Goal: Information Seeking & Learning: Learn about a topic

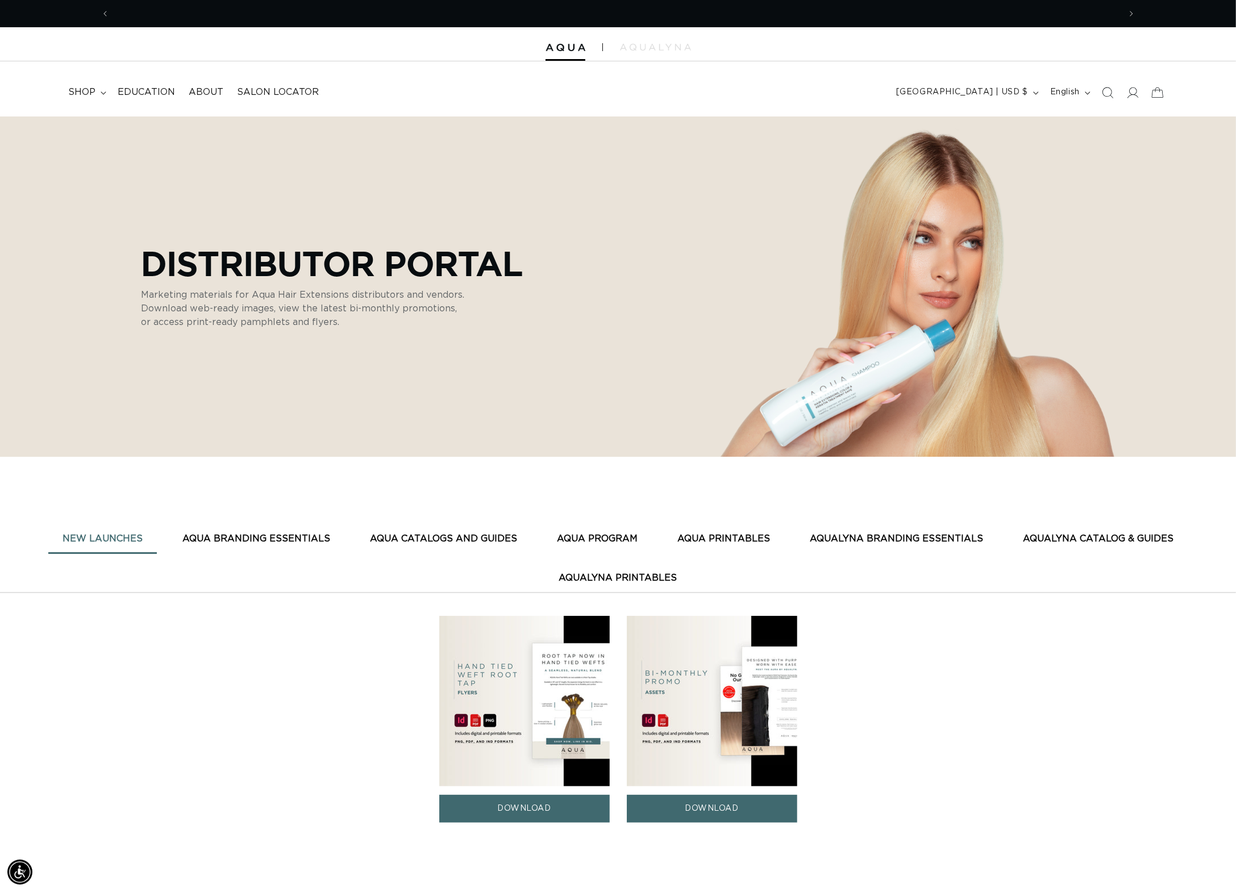
scroll to position [0, 2145]
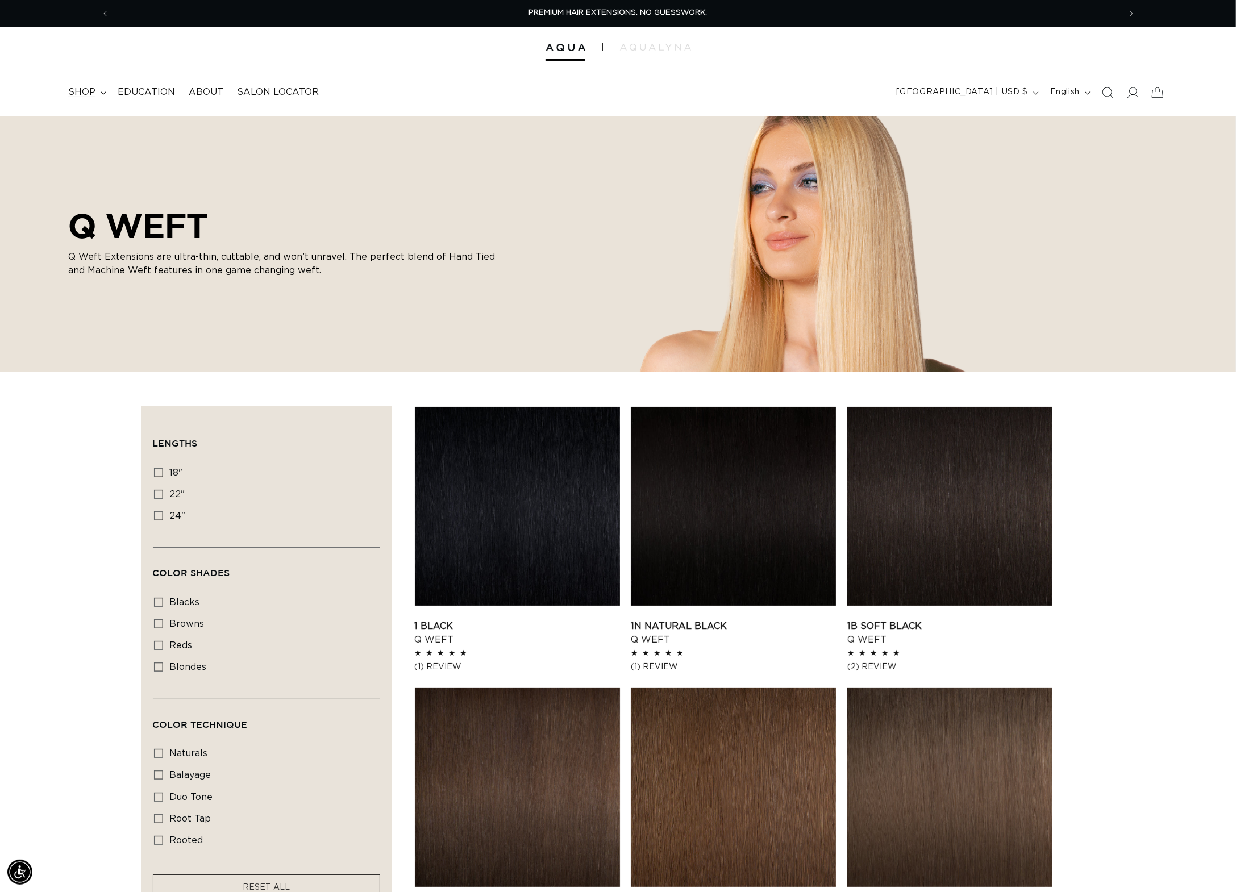
click at [92, 90] on span "shop" at bounding box center [81, 92] width 27 height 12
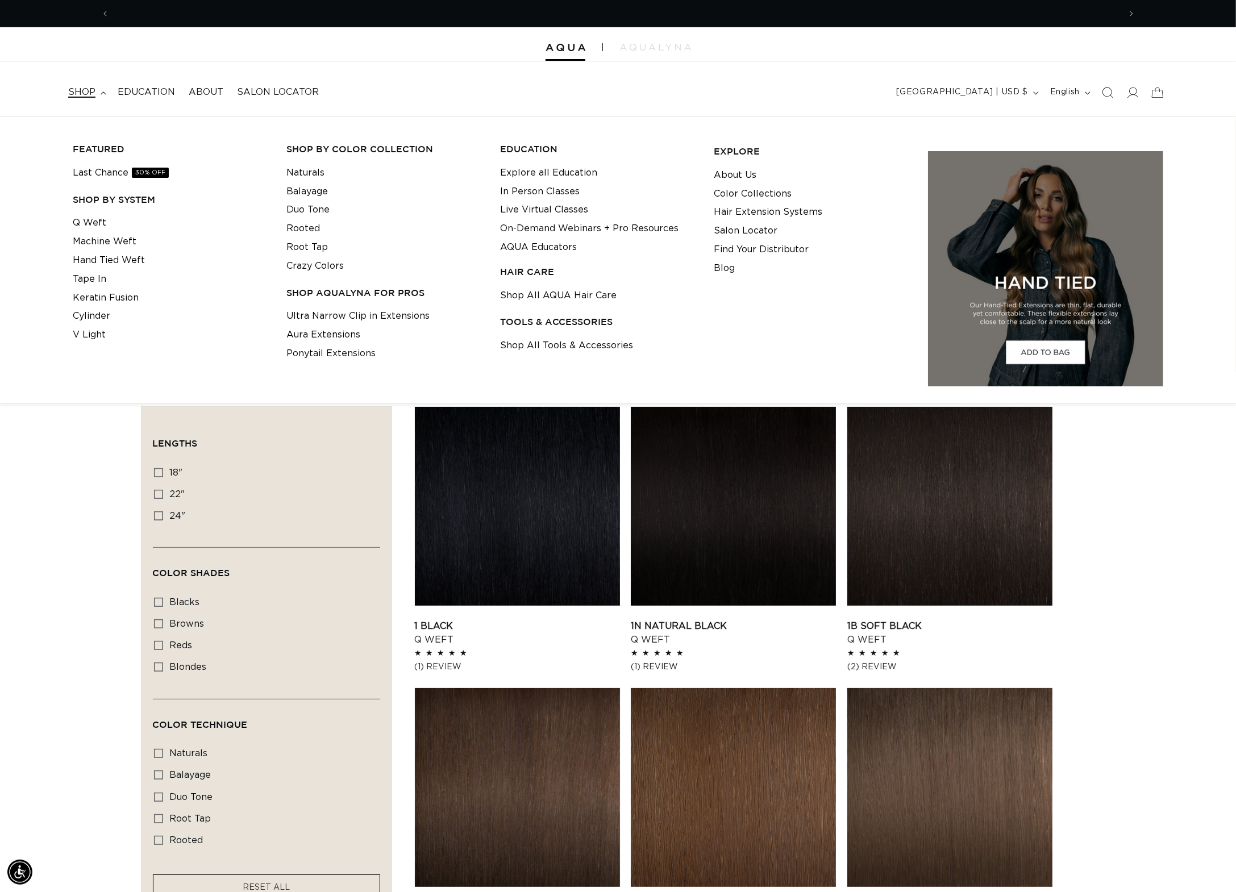
scroll to position [0, 1073]
click at [85, 333] on link "V Light" at bounding box center [89, 335] width 33 height 19
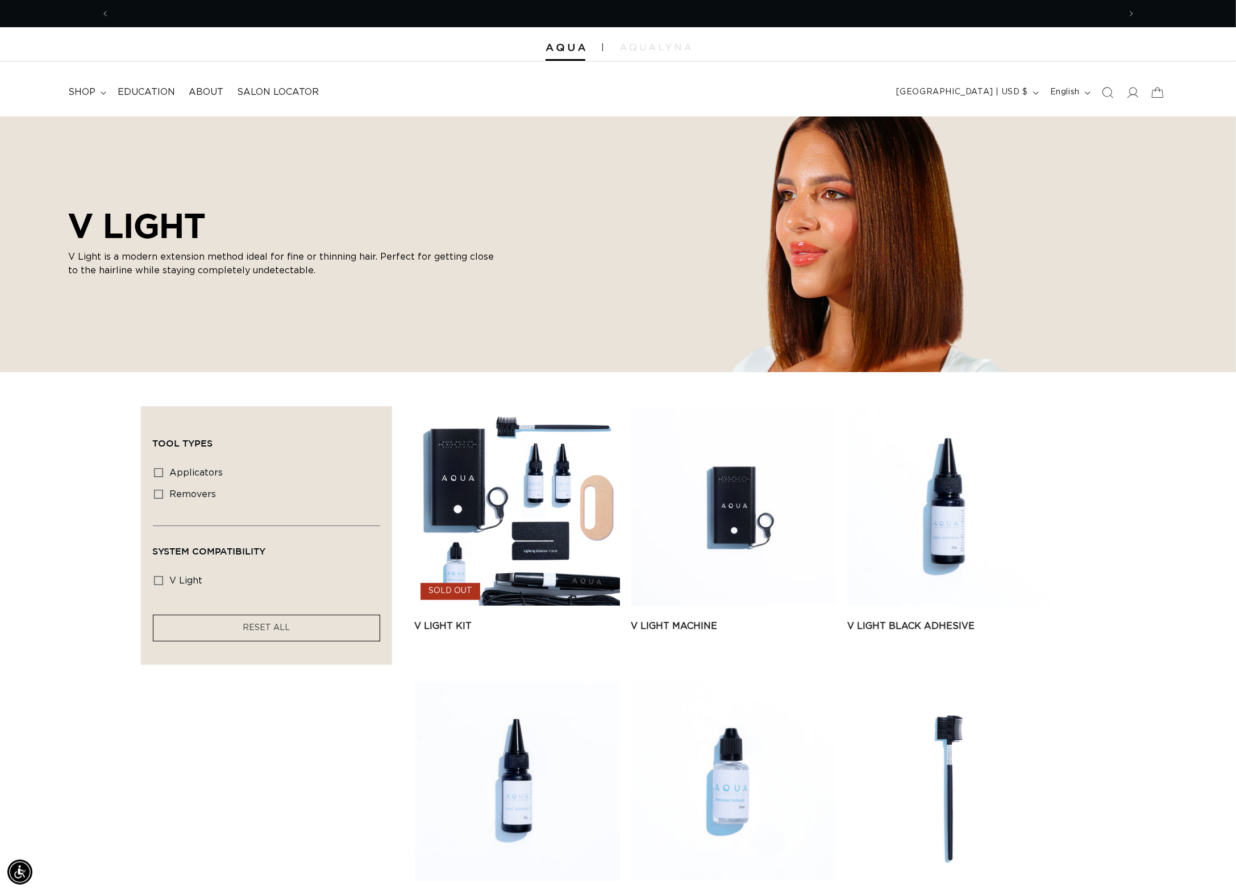
scroll to position [0, 1073]
click at [138, 95] on span "Education" at bounding box center [146, 92] width 57 height 12
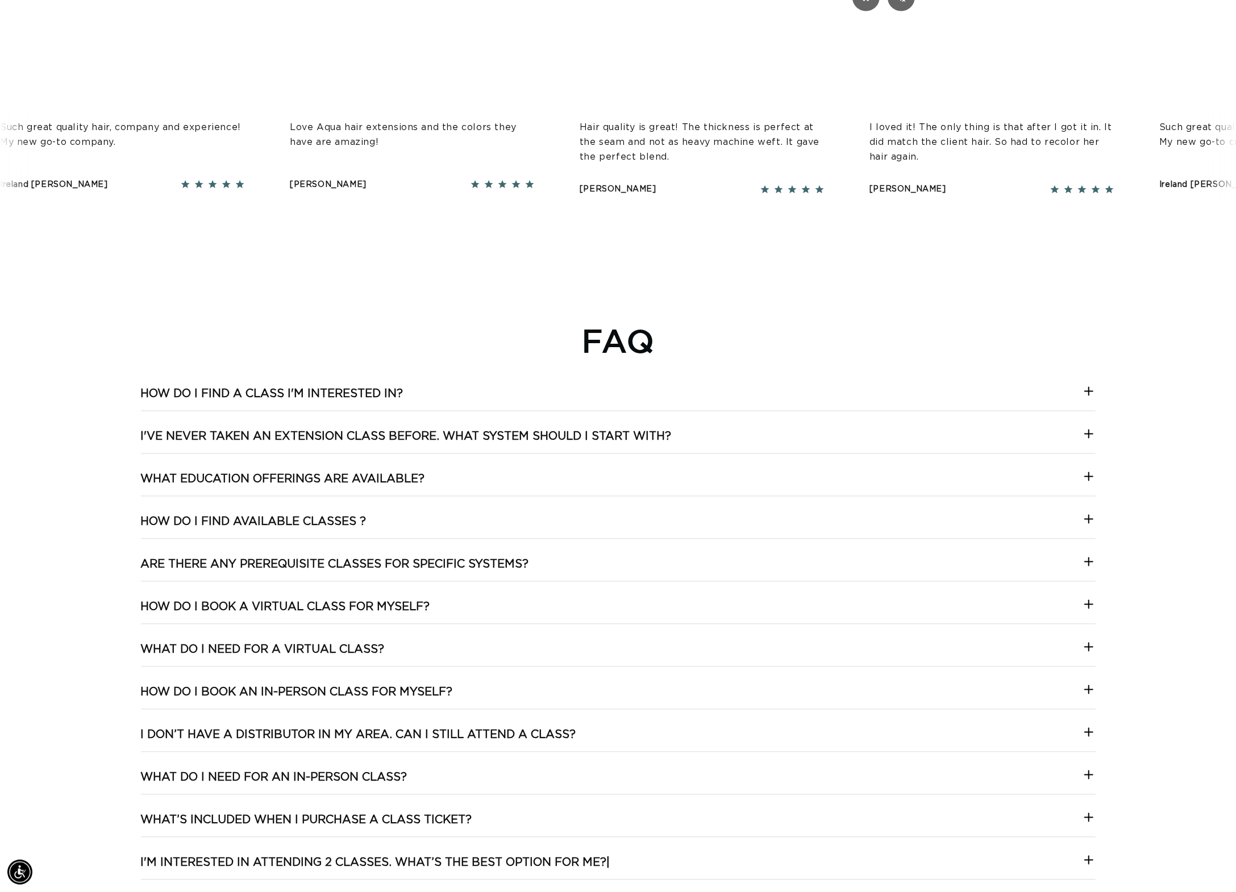
scroll to position [0, 1073]
